Goal: Task Accomplishment & Management: Use online tool/utility

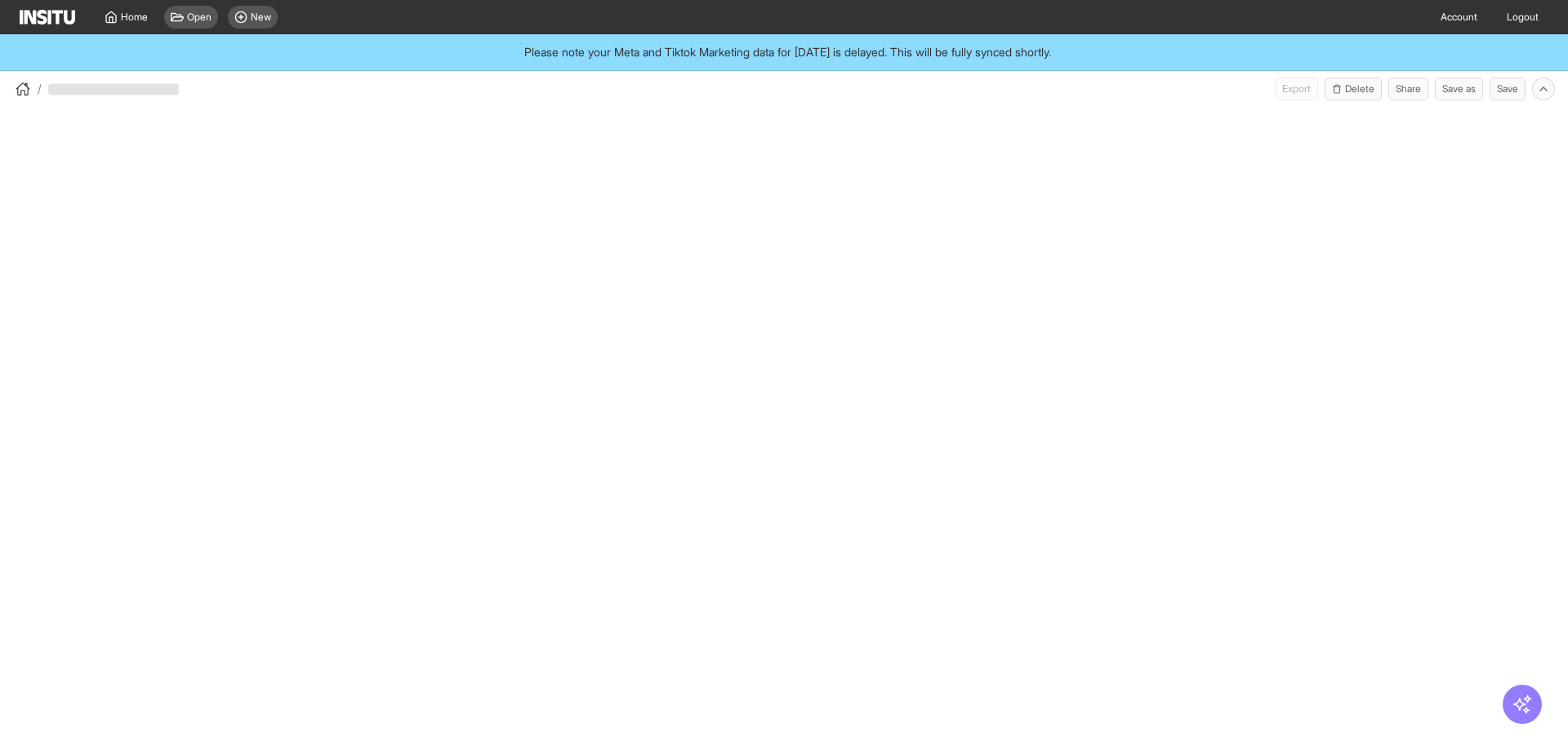
select select "**"
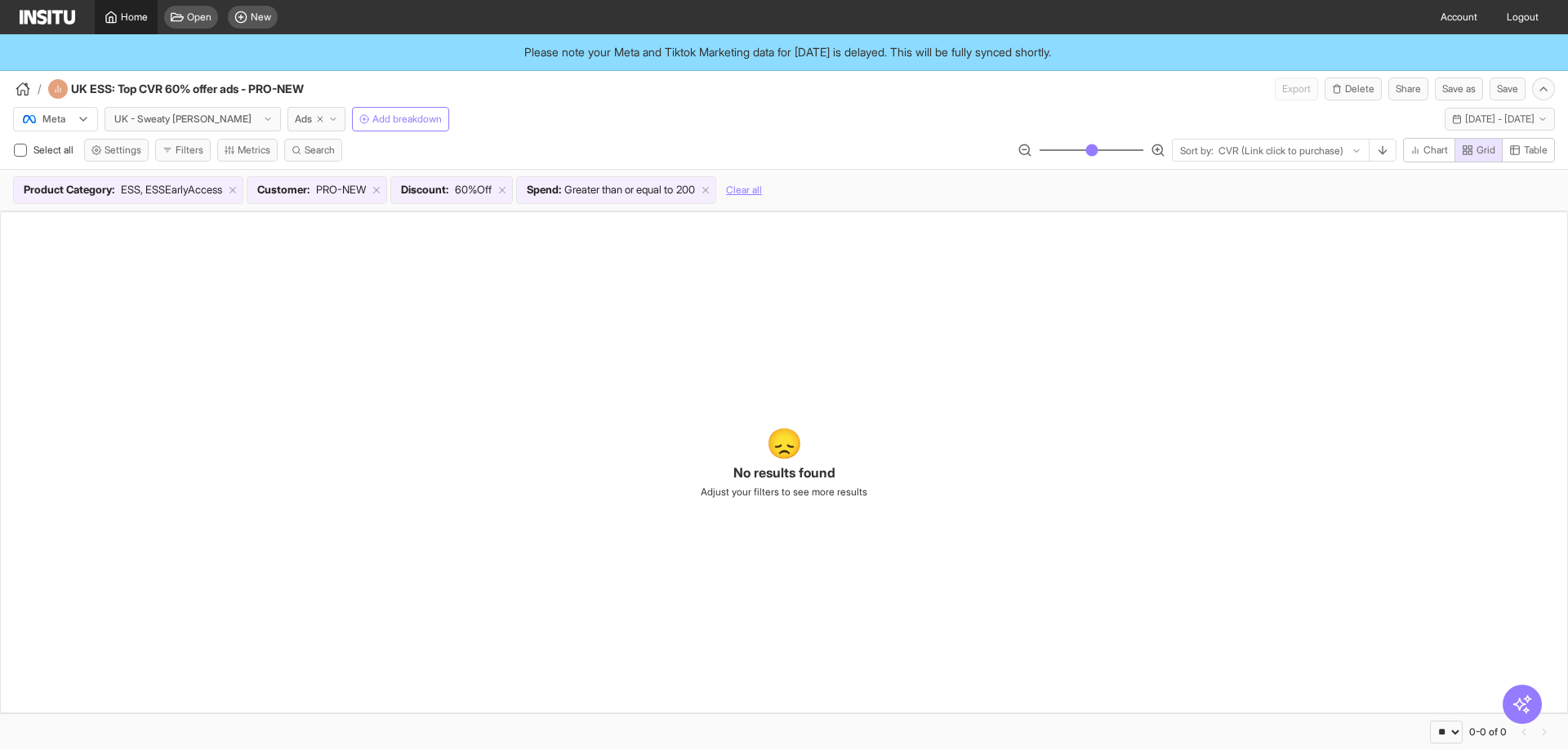
click at [138, 20] on span "Home" at bounding box center [135, 17] width 27 height 13
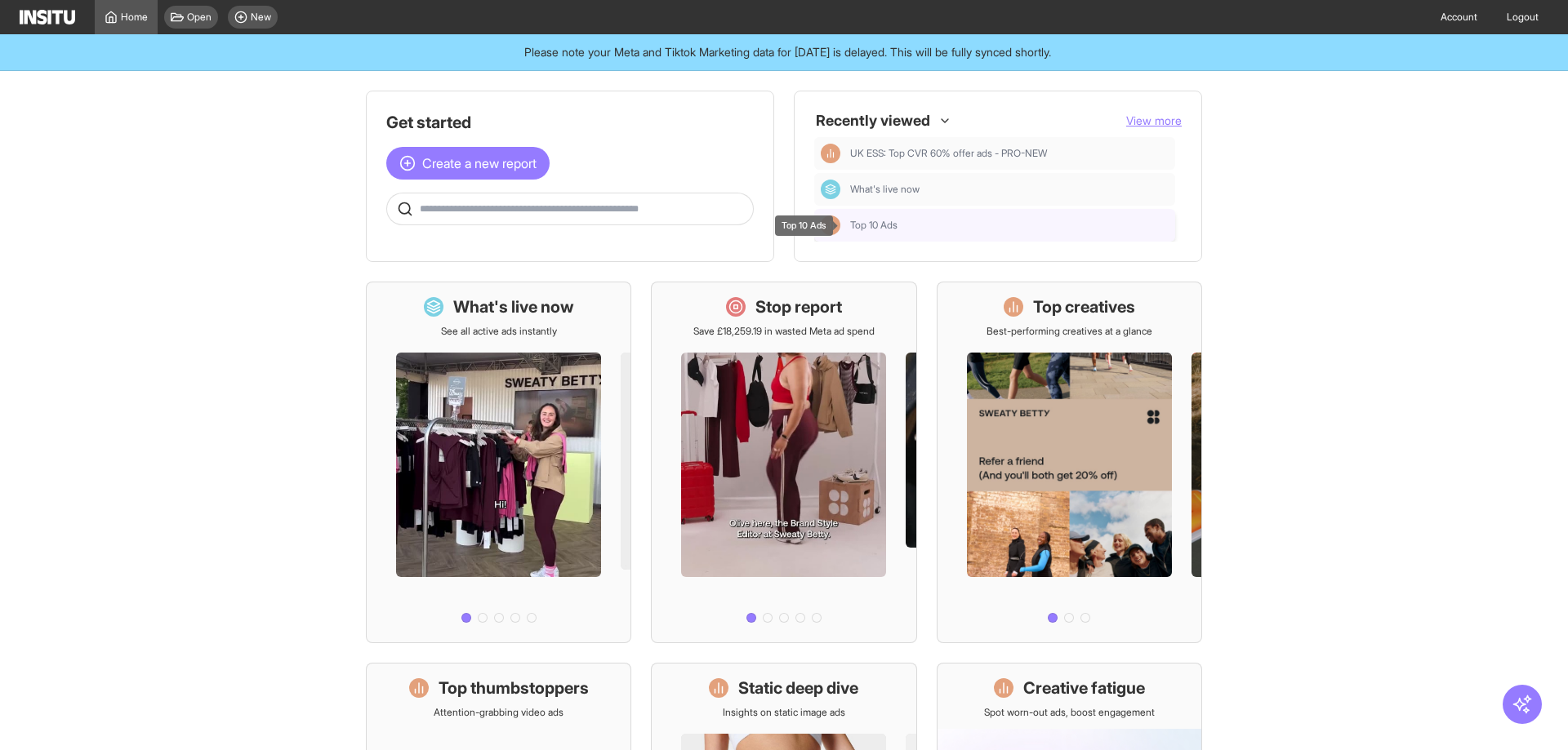
click at [871, 228] on span "Top 10 Ads" at bounding box center [873, 224] width 48 height 13
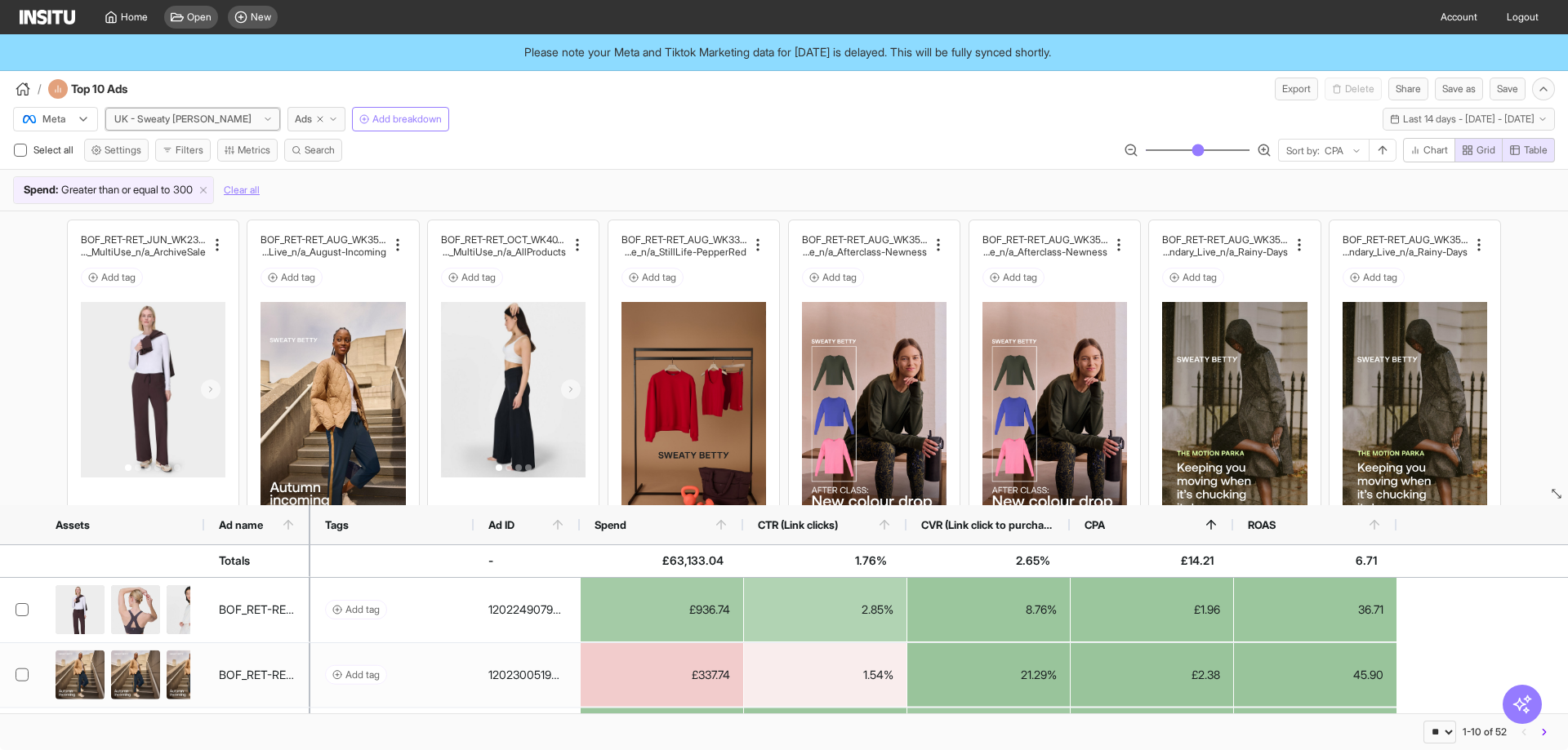
click at [262, 117] on icon at bounding box center [267, 119] width 10 height 10
click at [169, 217] on span "EU - Sweaty Betty" at bounding box center [171, 232] width 109 height 29
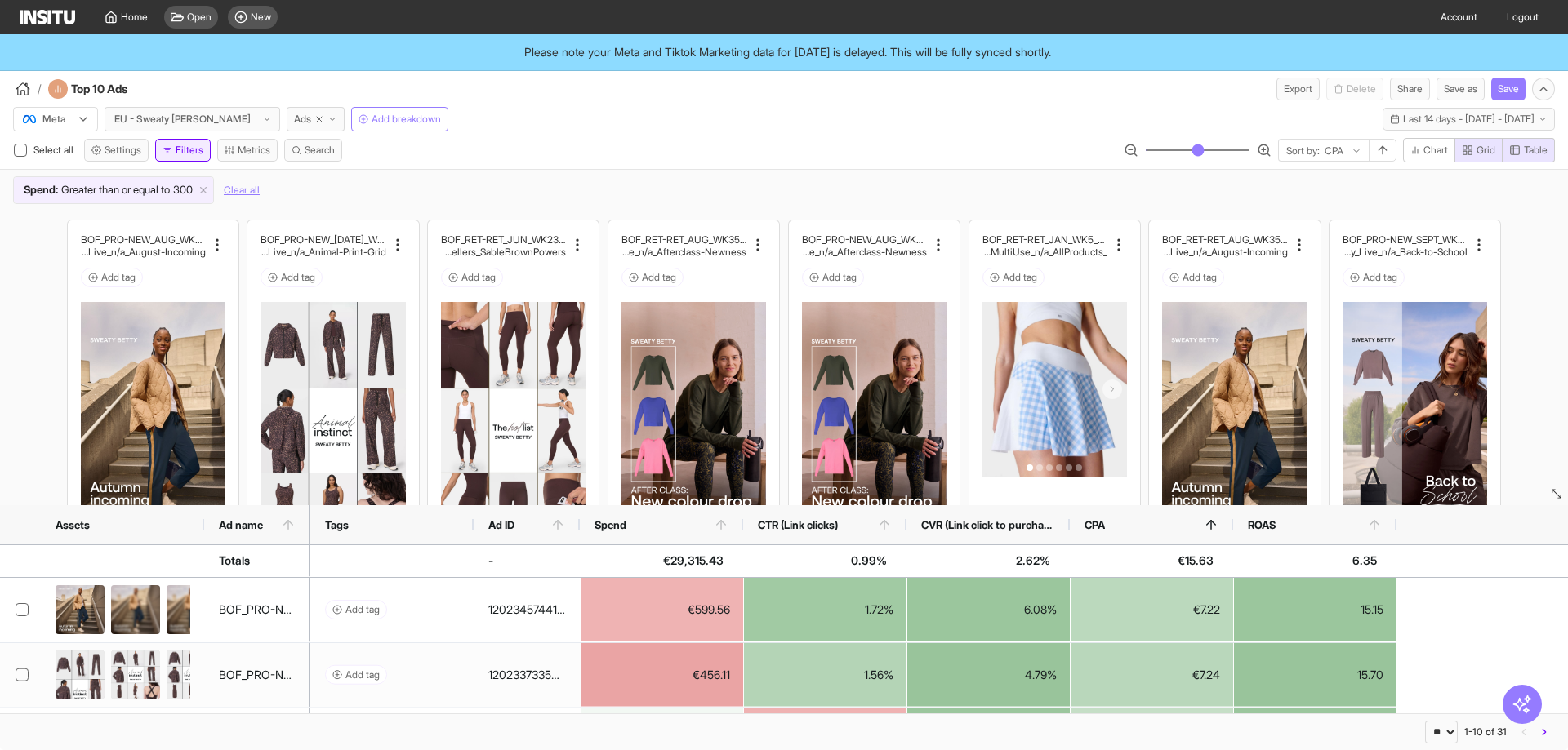
click at [189, 156] on button "Filters" at bounding box center [182, 149] width 56 height 22
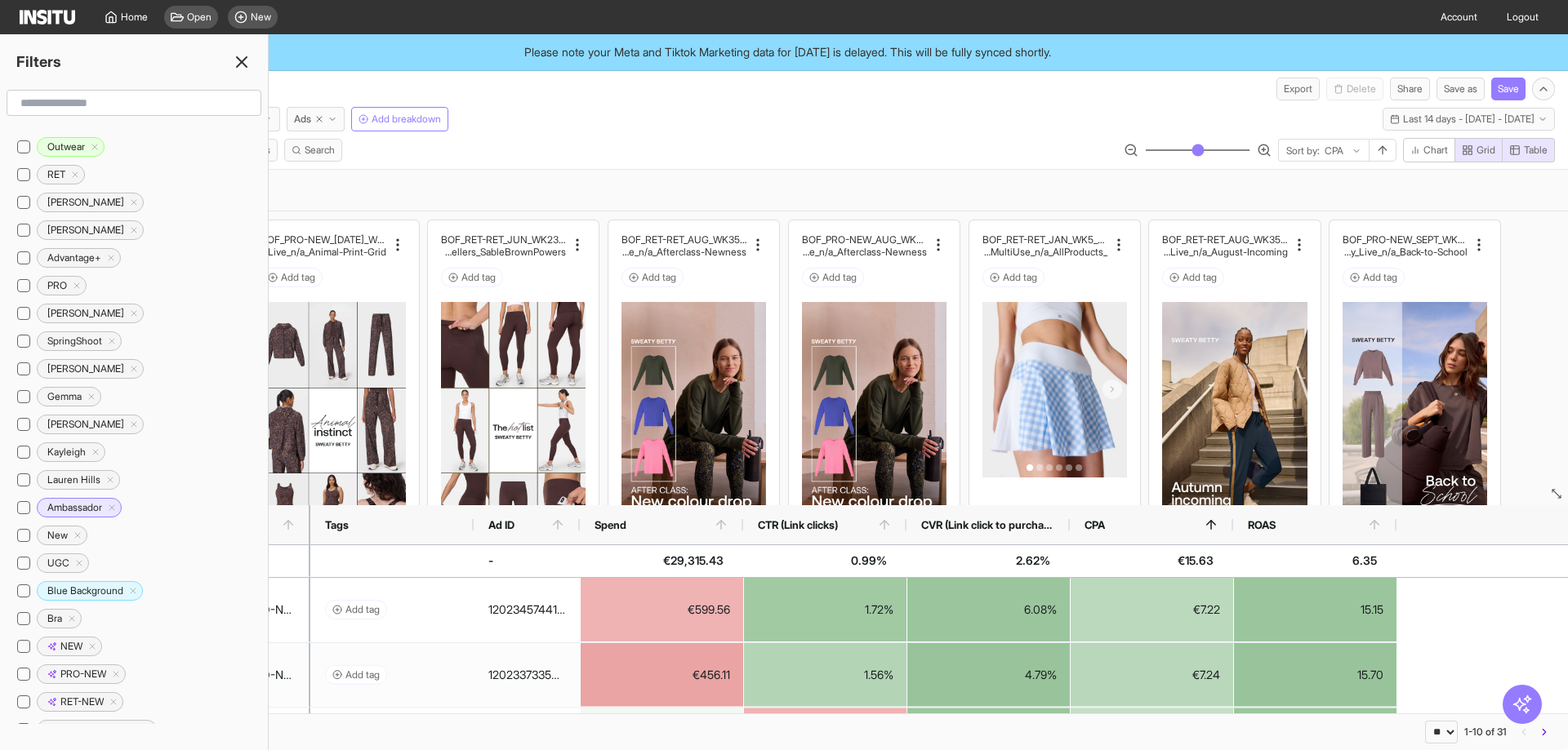
scroll to position [490, 0]
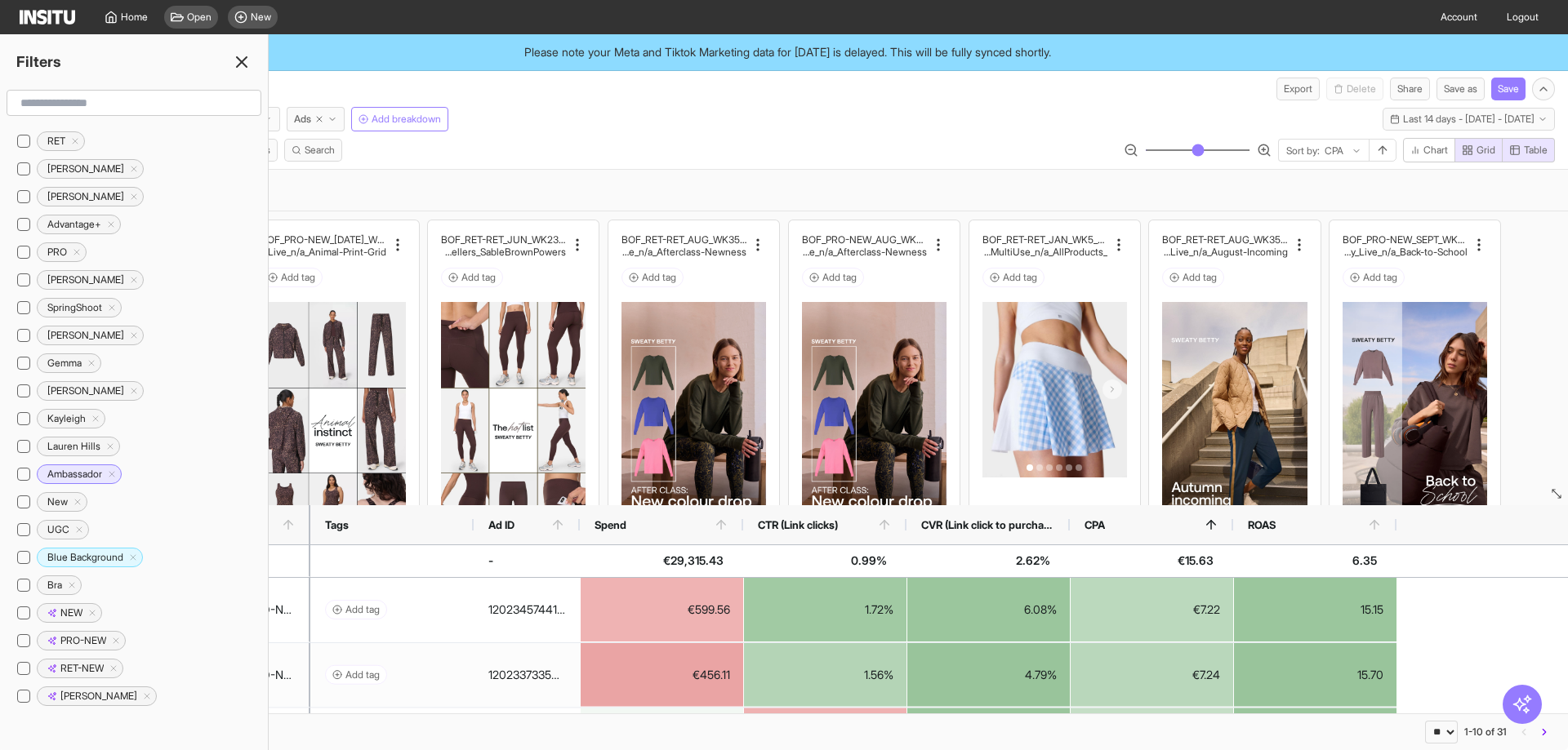
click at [507, 146] on div "Select all Settings Filters Metrics Search Sort by: CPA Chart Grid Table" at bounding box center [784, 153] width 1568 height 31
click at [246, 59] on icon at bounding box center [242, 62] width 20 height 20
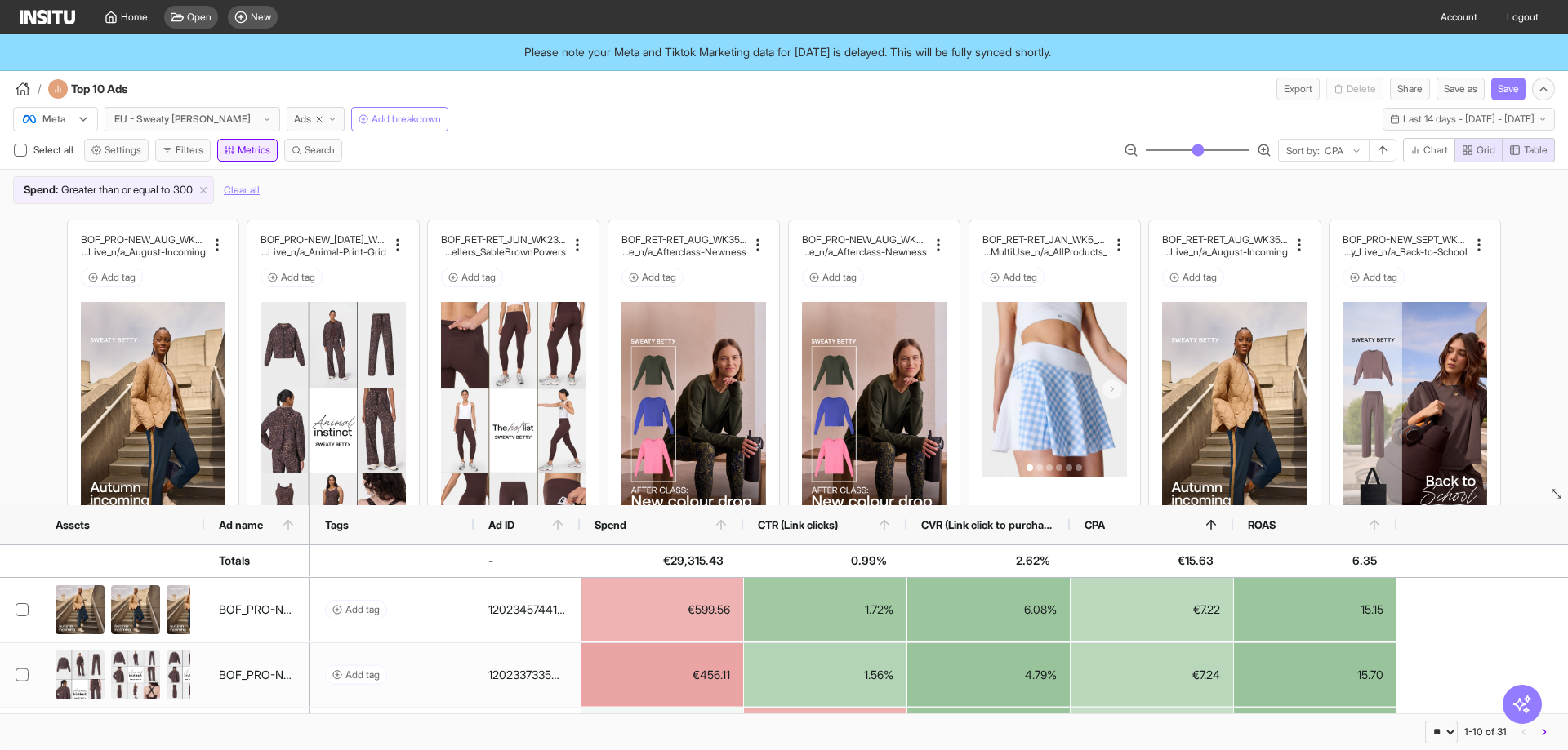
click at [262, 144] on button "Metrics" at bounding box center [248, 149] width 60 height 22
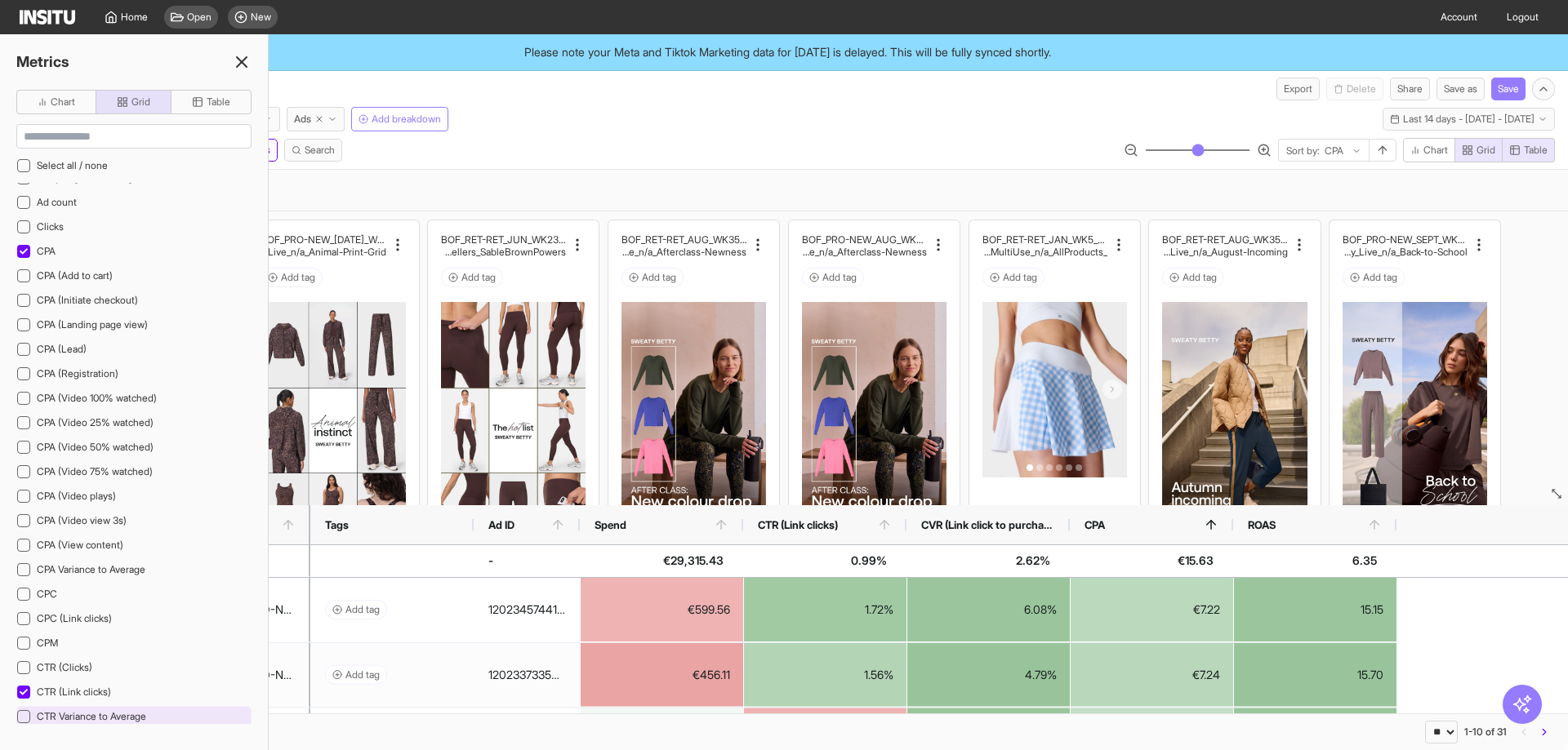
scroll to position [0, 0]
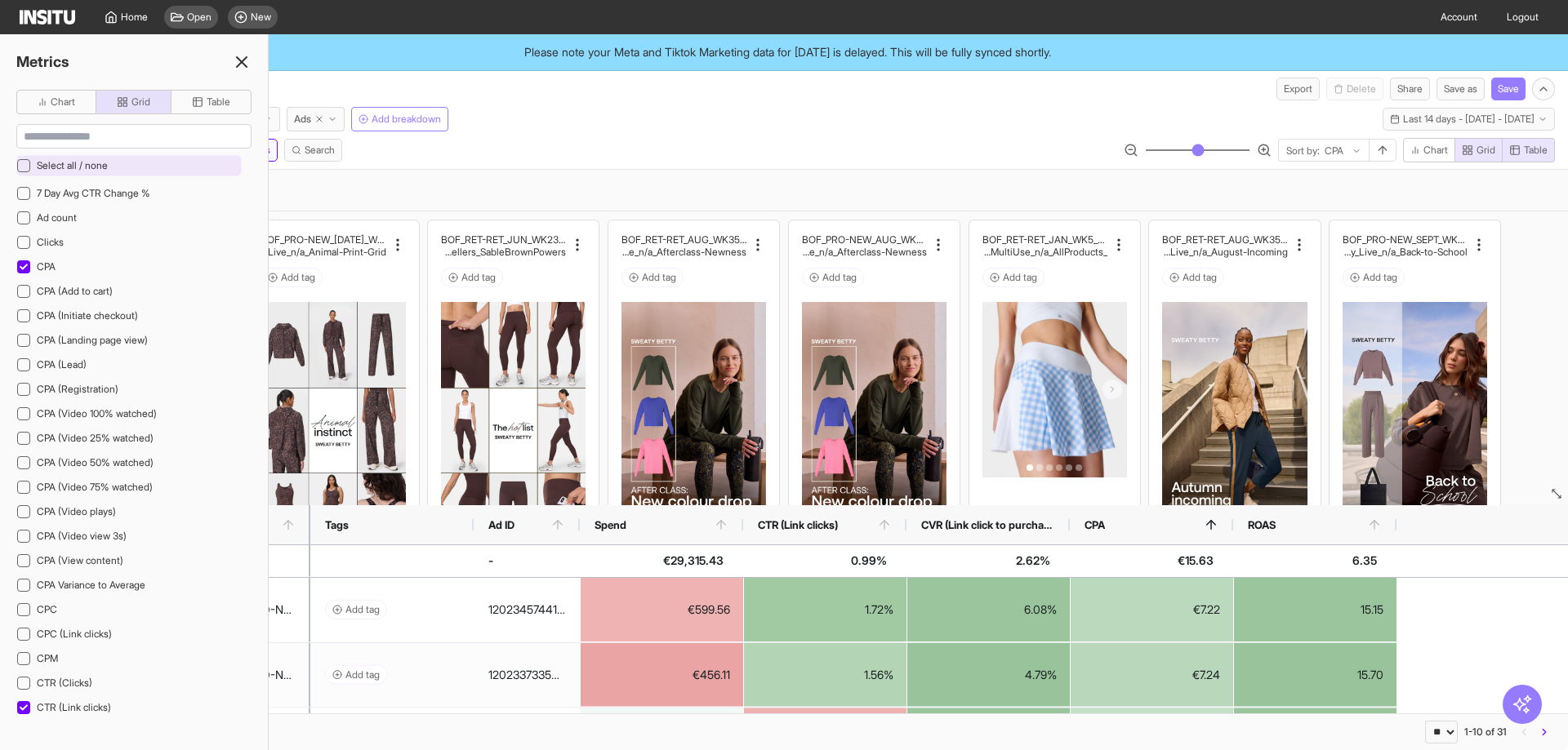
click at [20, 163] on icon at bounding box center [23, 166] width 8 height 8
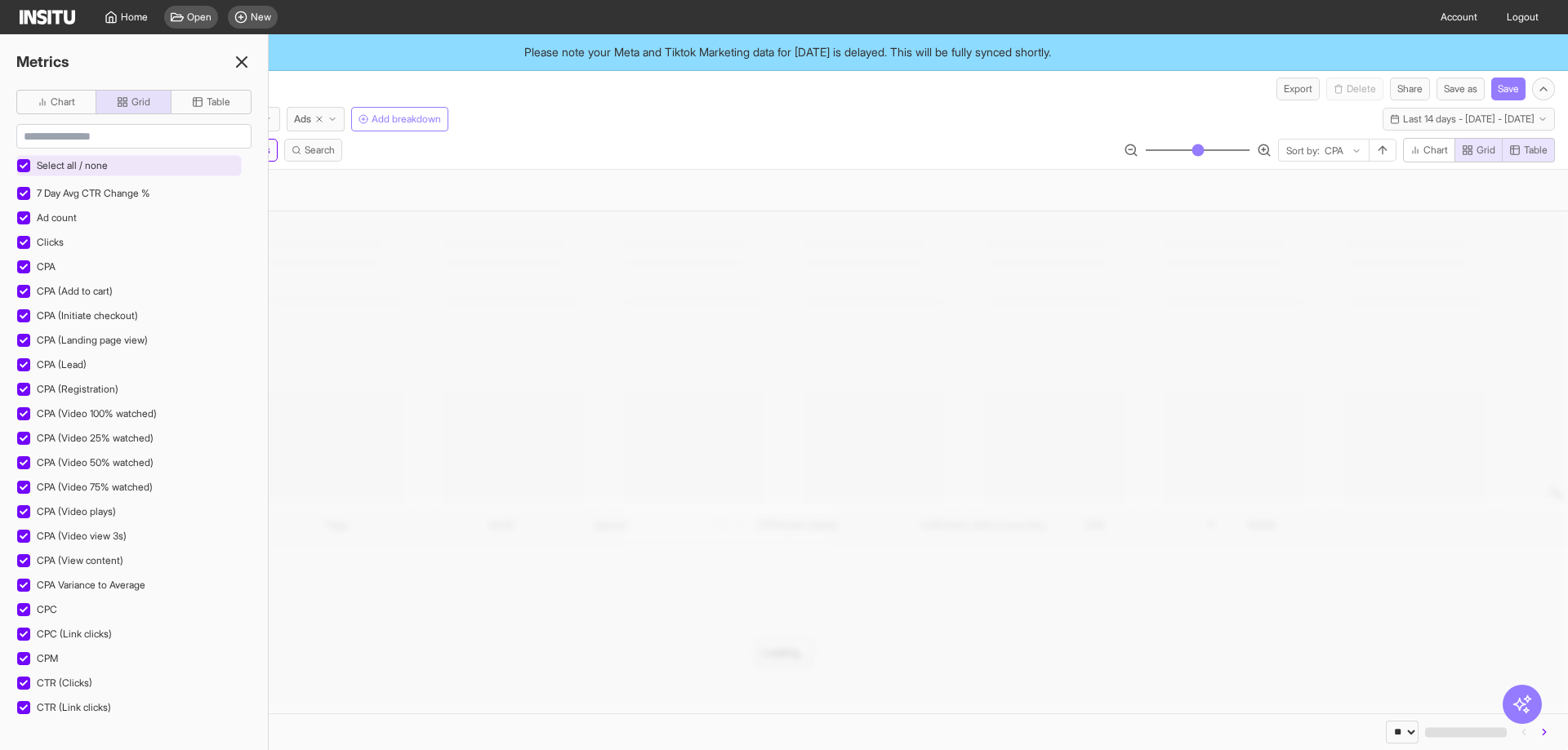
click at [24, 163] on icon at bounding box center [23, 166] width 8 height 8
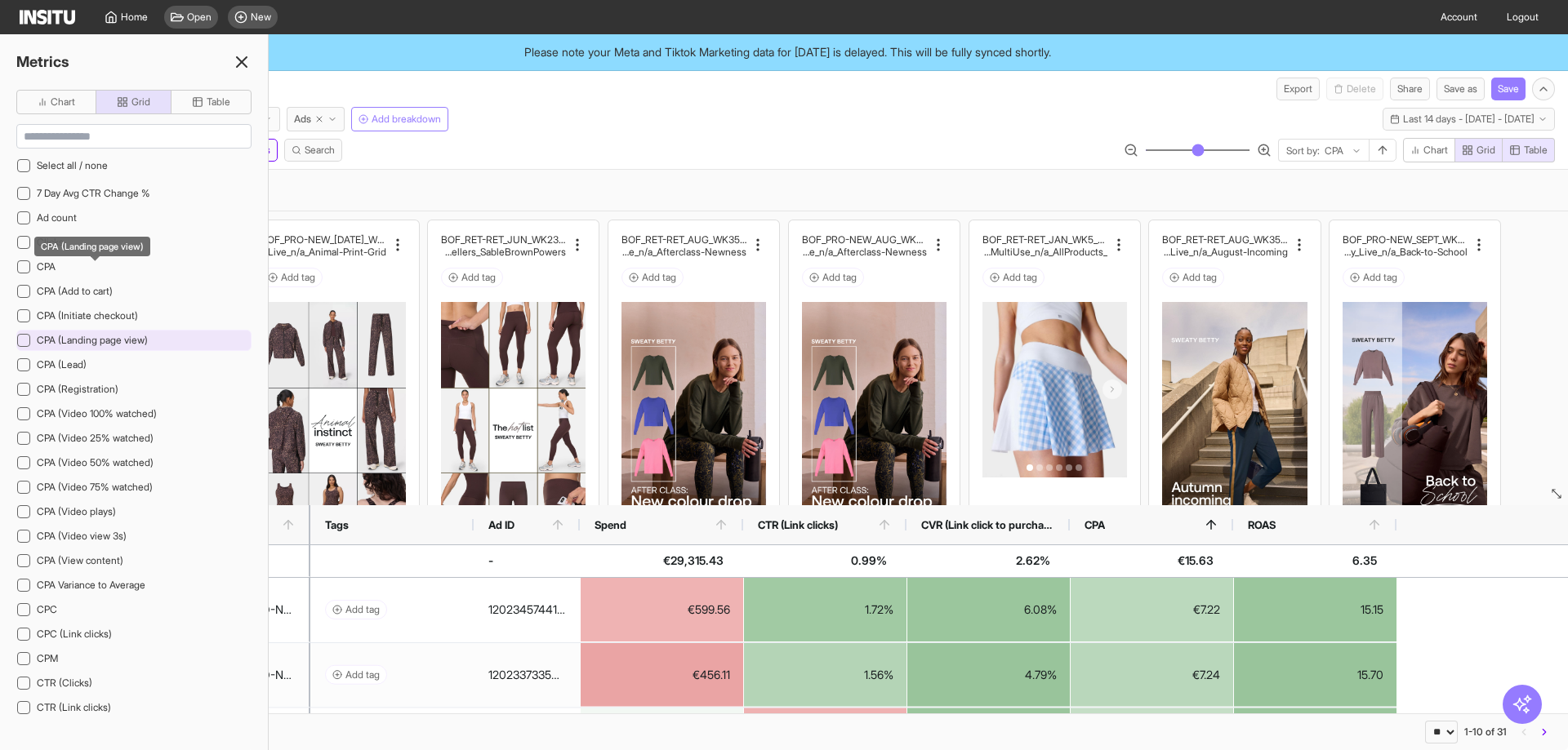
scroll to position [245, 0]
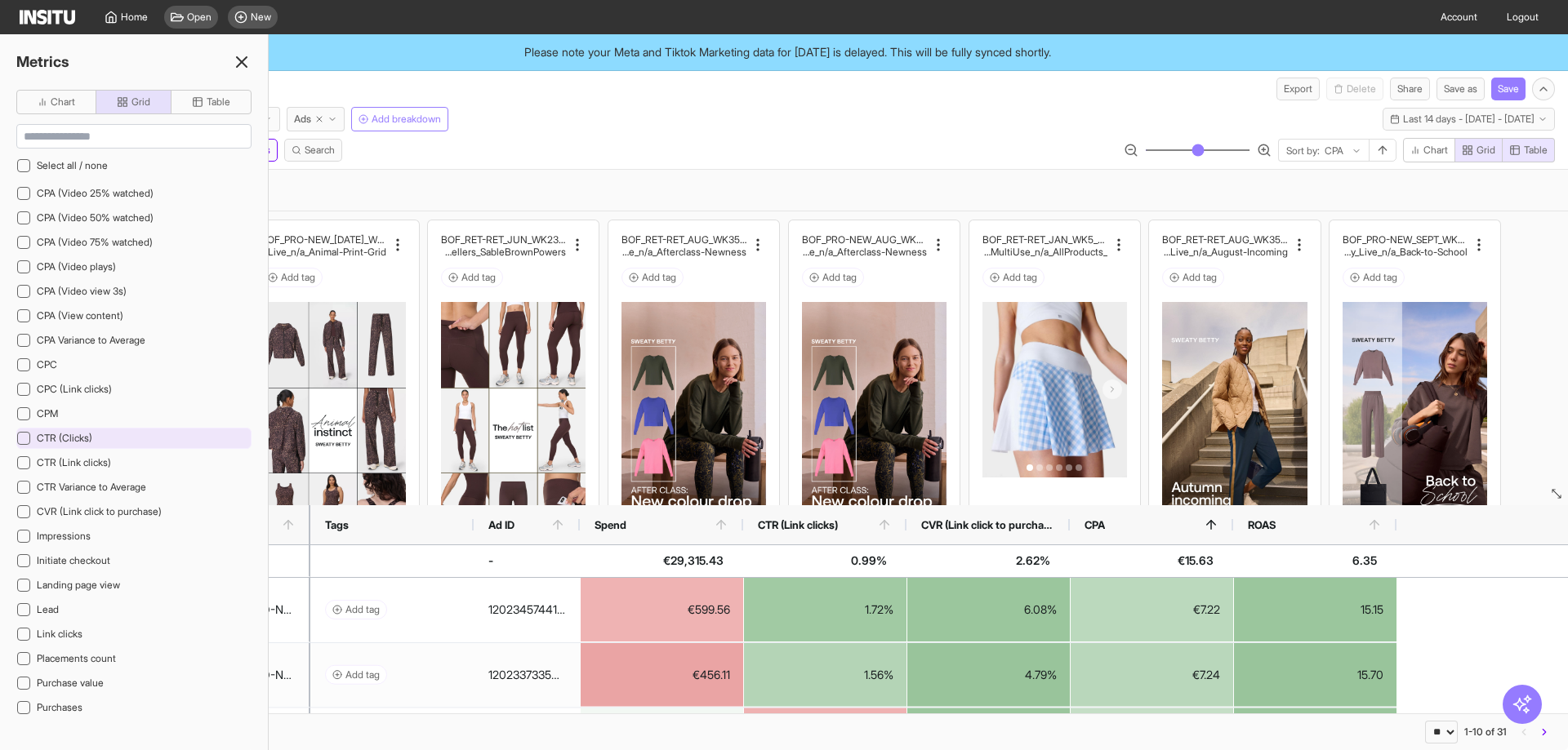
click at [19, 436] on div at bounding box center [23, 438] width 13 height 13
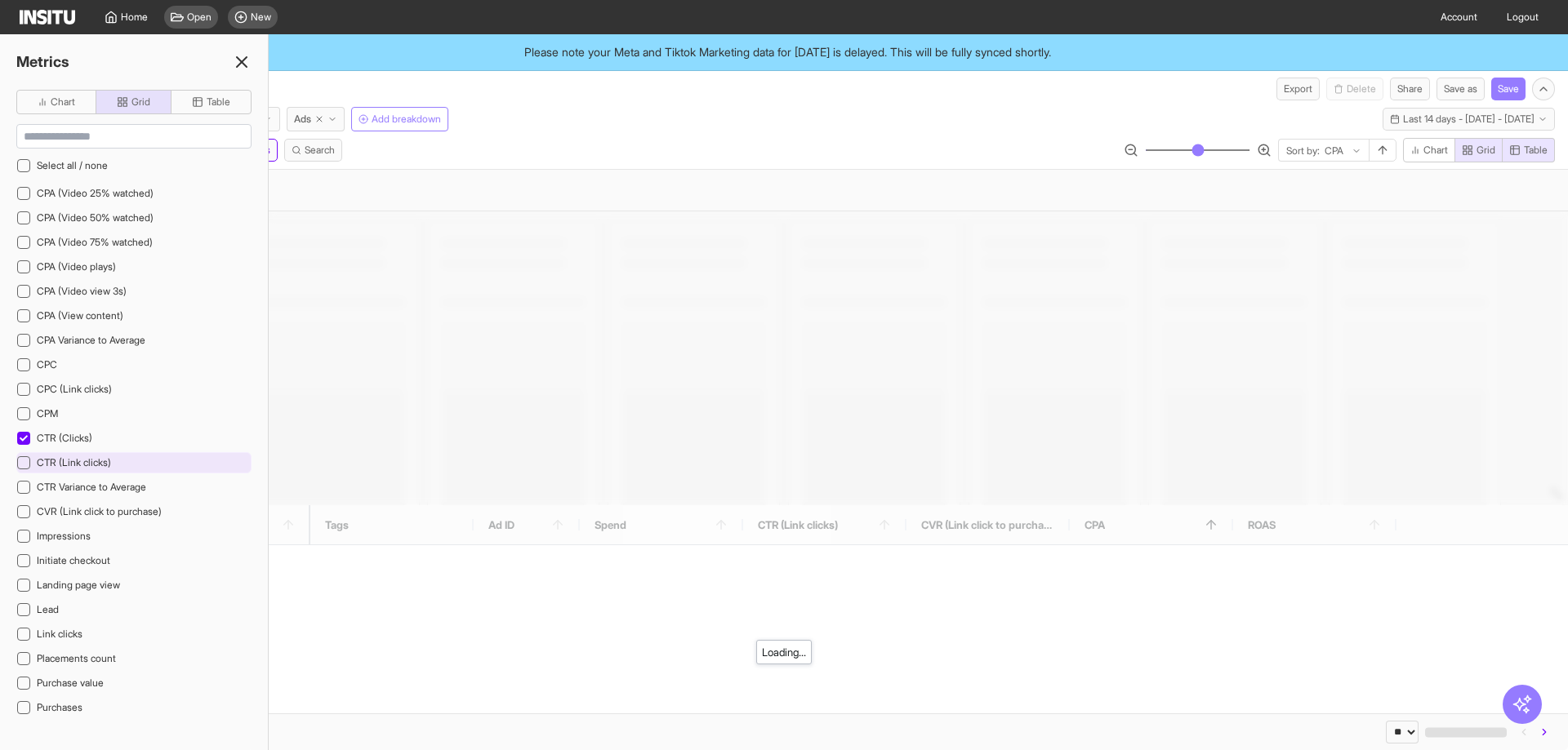
click at [22, 466] on icon at bounding box center [23, 462] width 8 height 8
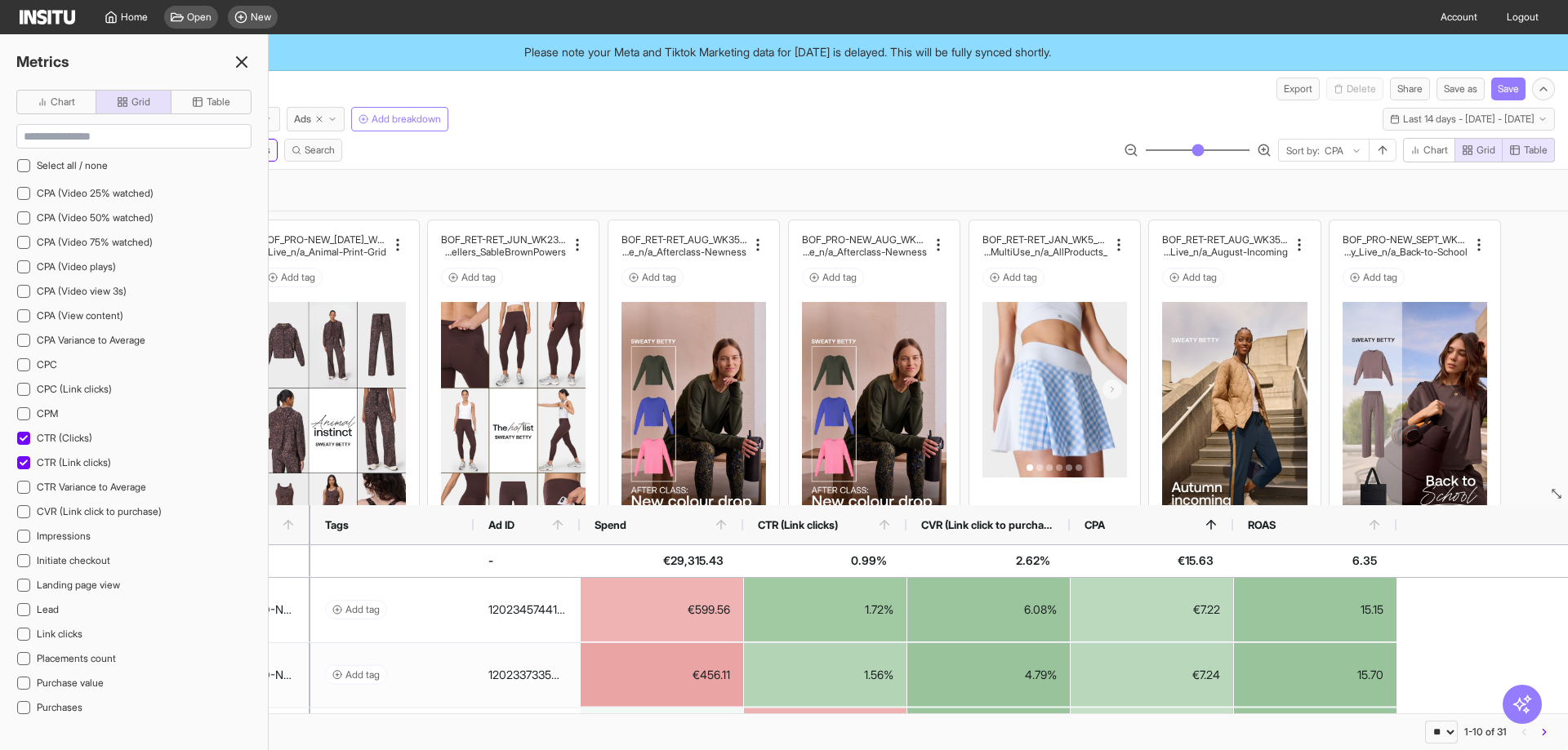
click at [508, 167] on div "Select all Settings Filters Metrics Search Sort by: CPA Chart Grid Table" at bounding box center [784, 153] width 1568 height 31
click at [242, 62] on line at bounding box center [242, 62] width 10 height 10
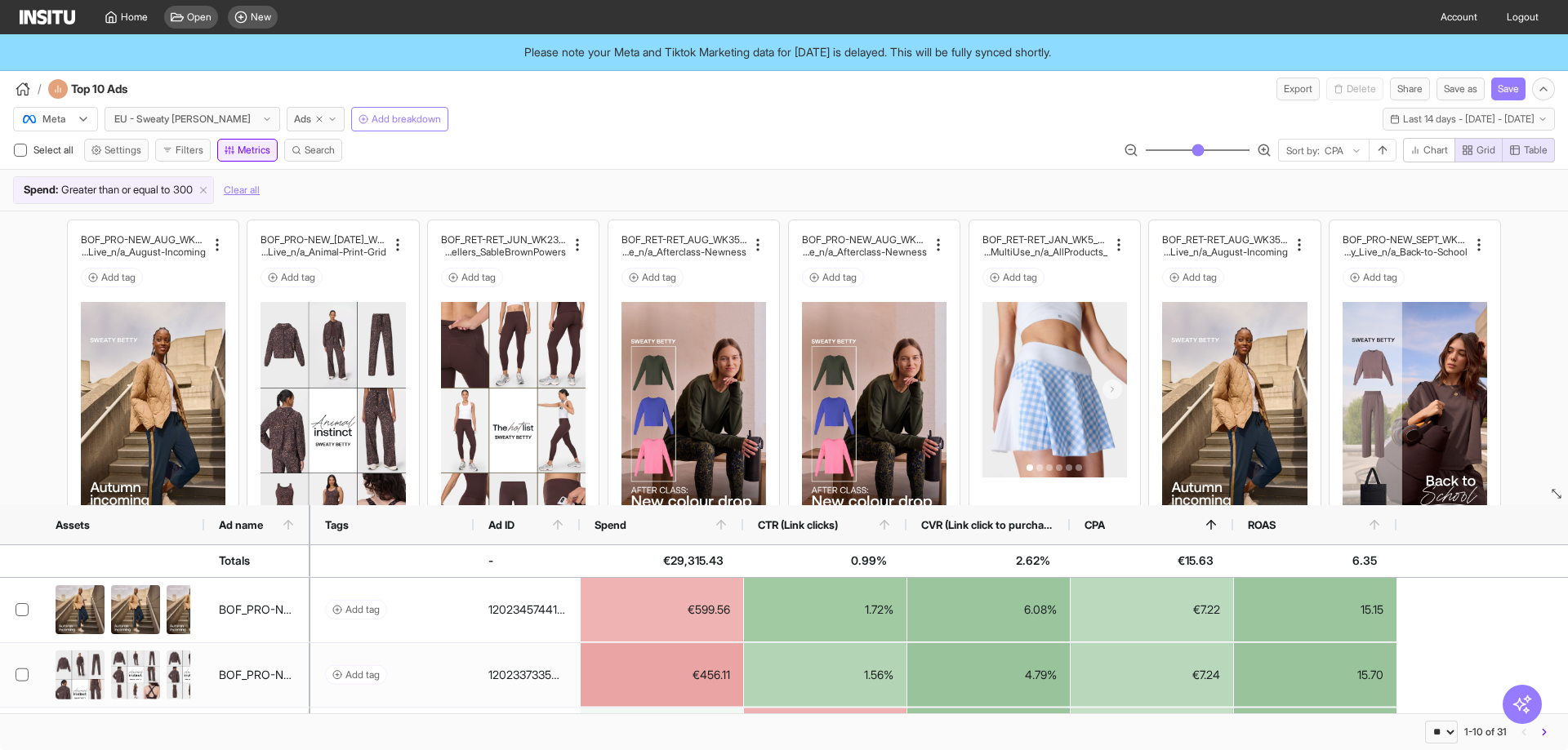
click at [264, 147] on button "Metrics" at bounding box center [248, 149] width 60 height 22
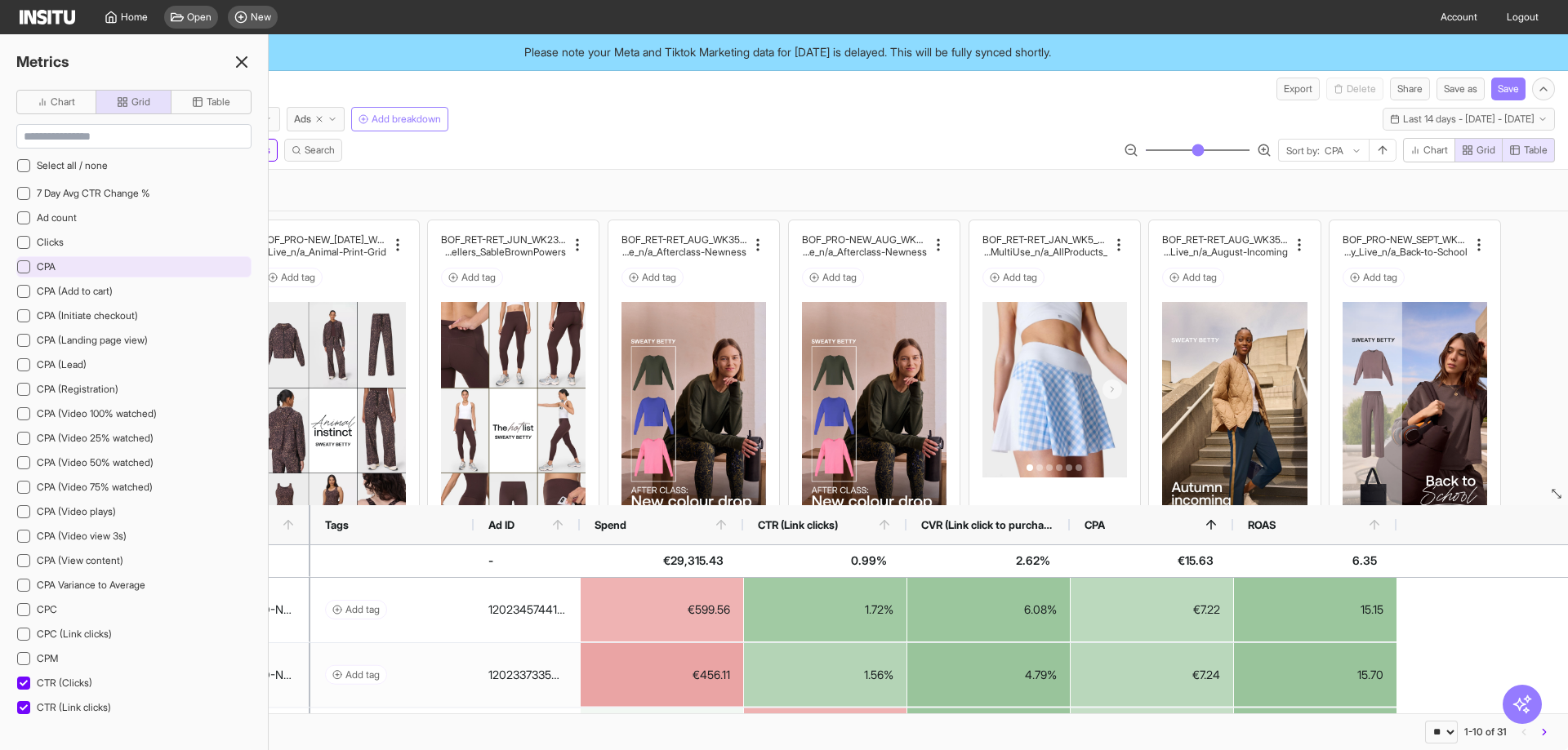
click at [24, 268] on icon at bounding box center [23, 266] width 8 height 8
click at [401, 181] on div "Spend : Greater than or equal to 300 Clear all" at bounding box center [784, 190] width 1542 height 27
click at [246, 68] on icon at bounding box center [242, 62] width 20 height 20
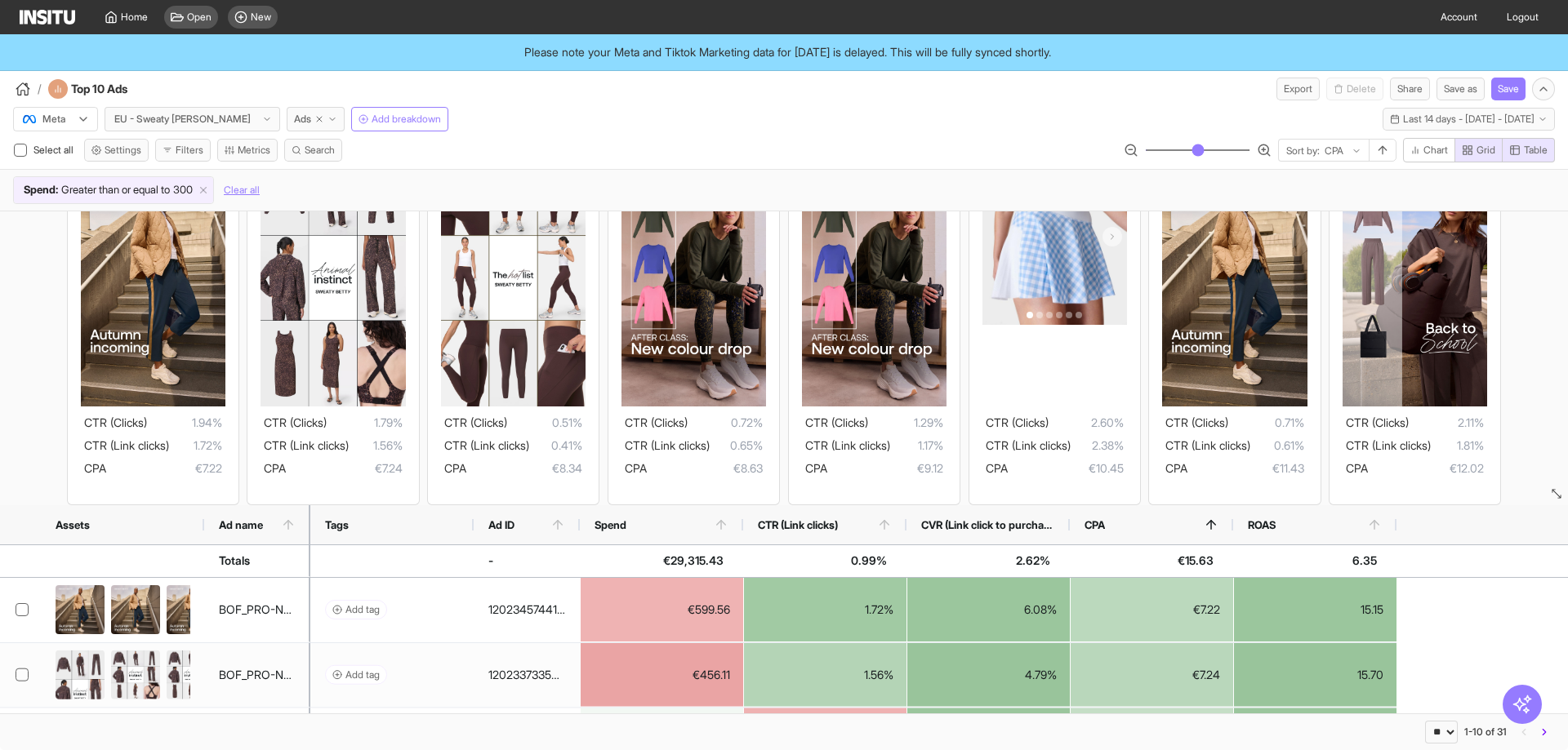
scroll to position [245, 0]
